Goal: Task Accomplishment & Management: Complete application form

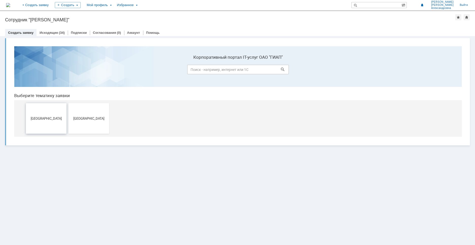
click at [56, 124] on button "[GEOGRAPHIC_DATA]" at bounding box center [46, 118] width 41 height 30
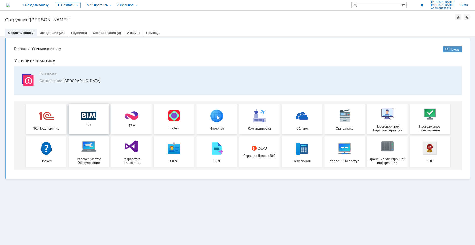
click at [77, 117] on div "3D" at bounding box center [89, 118] width 38 height 15
click at [61, 34] on div "(34)" at bounding box center [62, 33] width 6 height 4
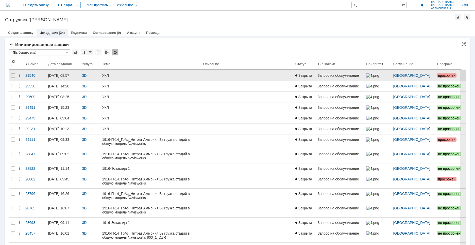
click at [139, 77] on div "УКЛ" at bounding box center [150, 75] width 97 height 4
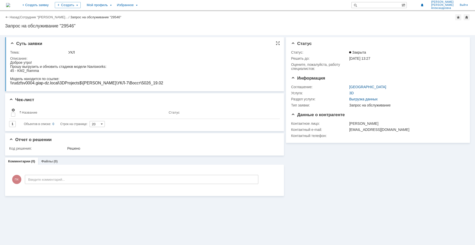
click at [95, 75] on div at bounding box center [86, 75] width 153 height 4
drag, startPoint x: 89, startPoint y: 66, endPoint x: 107, endPoint y: 68, distance: 17.8
click at [106, 68] on span "в модели Navisworks:" at bounding box center [88, 66] width 35 height 4
copy span "Navisworks"
drag, startPoint x: 65, startPoint y: 79, endPoint x: 10, endPoint y: 79, distance: 55.1
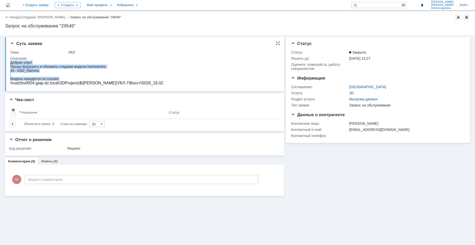
click at [10, 79] on html "Доброе утро! Прошу выгрузить и обновить стадию в модели Navisworks: 45 - KM2_Ra…" at bounding box center [143, 72] width 267 height 25
click at [10, 79] on div "Суть заявки Тема: УКЛ Описание:" at bounding box center [144, 64] width 279 height 54
click at [75, 77] on div "Модель находится по ссылке:" at bounding box center [86, 79] width 153 height 4
drag, startPoint x: 60, startPoint y: 79, endPoint x: 10, endPoint y: 80, distance: 50.0
click at [10, 80] on div "Модель находится по ссылке:" at bounding box center [86, 79] width 153 height 4
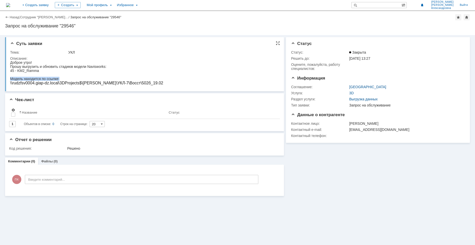
copy div "Модель находится по ссылке:"
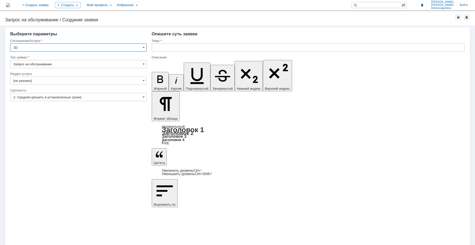
click at [52, 80] on input "[не указано]" at bounding box center [78, 80] width 137 height 8
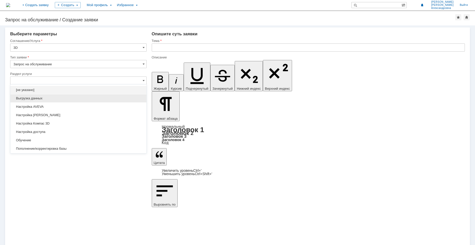
click at [45, 96] on div "Выгрузка данных" at bounding box center [78, 98] width 136 height 8
type input "Выгрузка данных"
type input "ПО: Revit/[PERSON_NAME] Проект ** Корпус **"
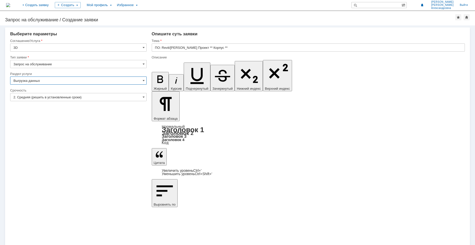
type input "Выгрузка данных"
click at [232, 50] on input "ПО: Revit/[PERSON_NAME] Проект ** Корпус **" at bounding box center [308, 47] width 313 height 8
type input "УКЛ - опоры"
drag, startPoint x: 181, startPoint y: 1791, endPoint x: 155, endPoint y: 1778, distance: 29.4
